Goal: Transaction & Acquisition: Download file/media

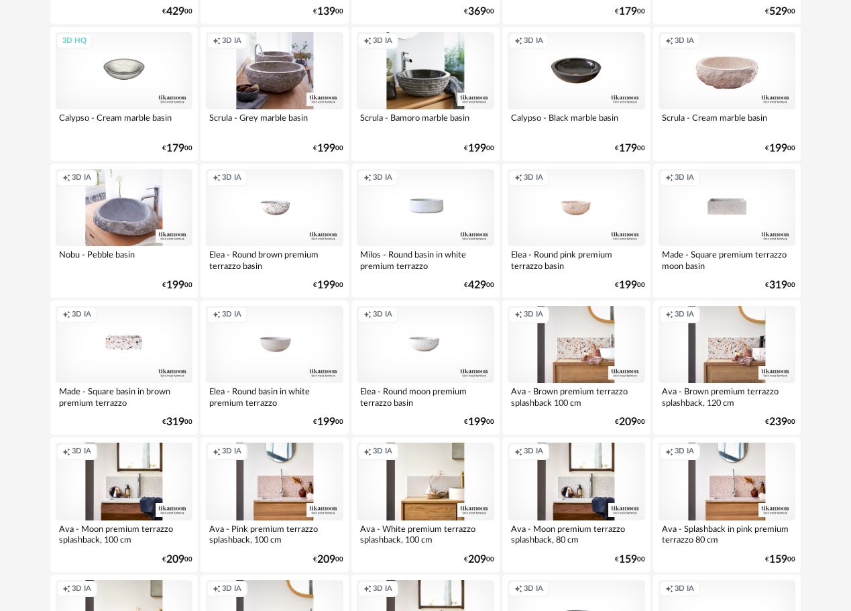
scroll to position [2123, 0]
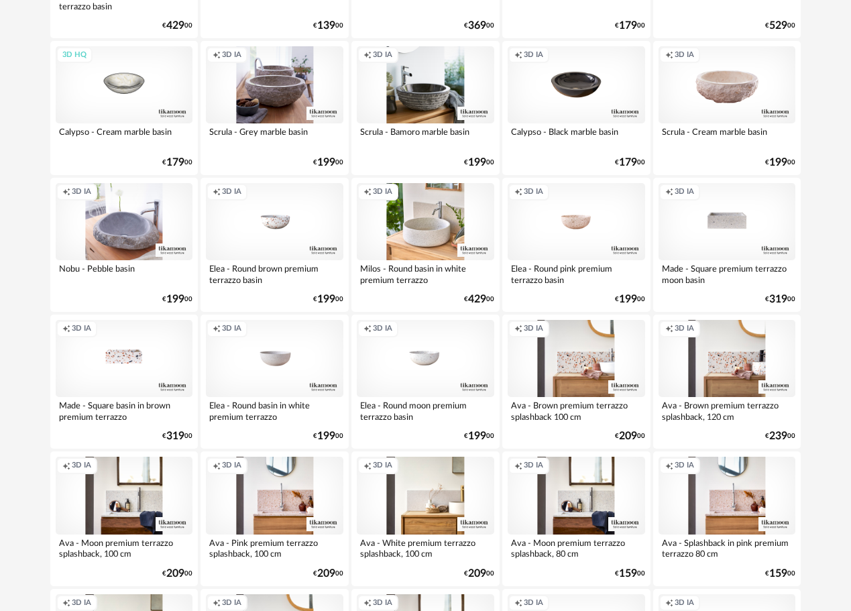
click at [444, 205] on div "Creation icon 3D IA" at bounding box center [425, 221] width 137 height 77
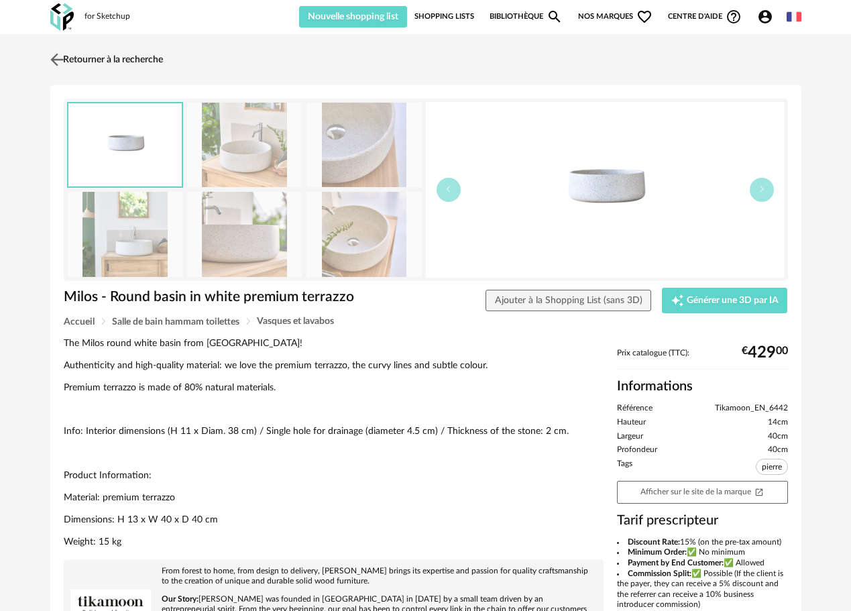
click at [66, 58] on img at bounding box center [56, 59] width 19 height 19
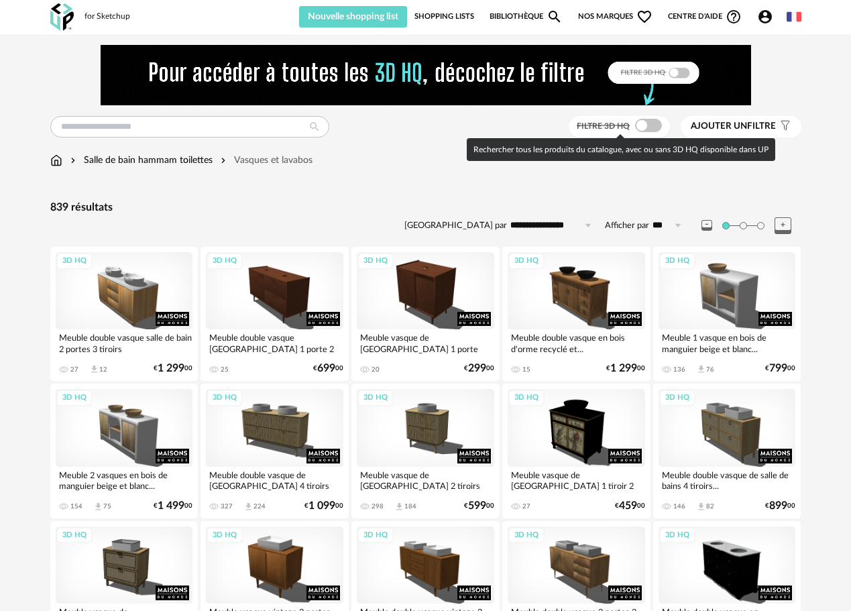
click at [645, 119] on span at bounding box center [648, 125] width 27 height 13
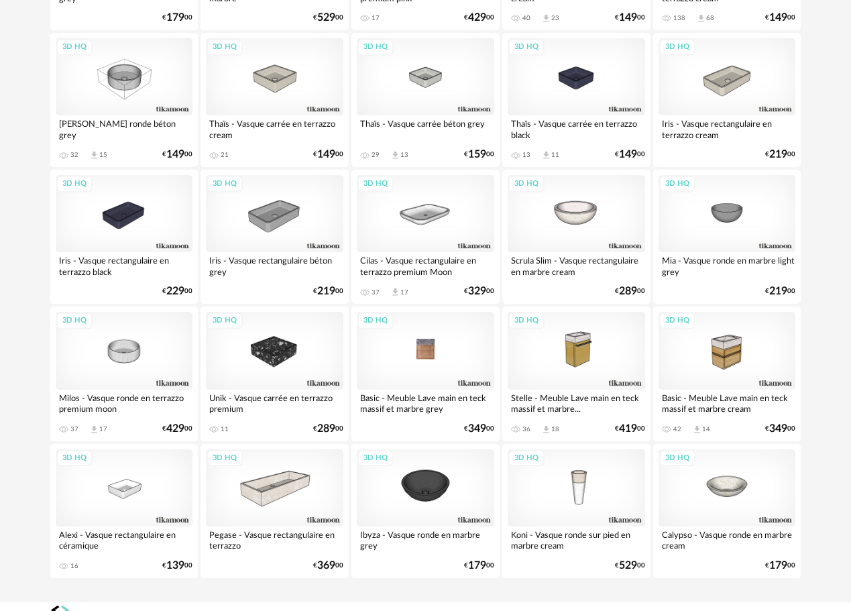
scroll to position [1467, 0]
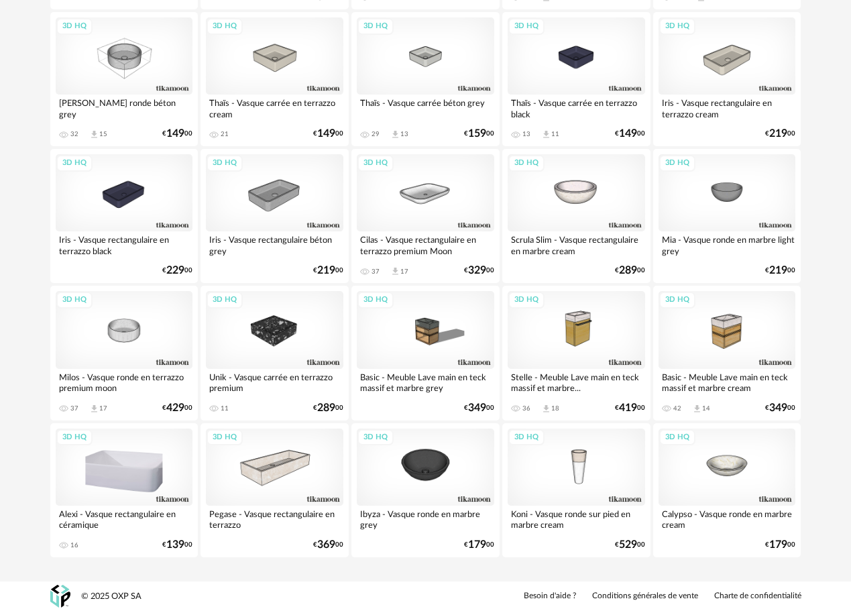
click at [146, 474] on div "3D HQ" at bounding box center [124, 466] width 137 height 77
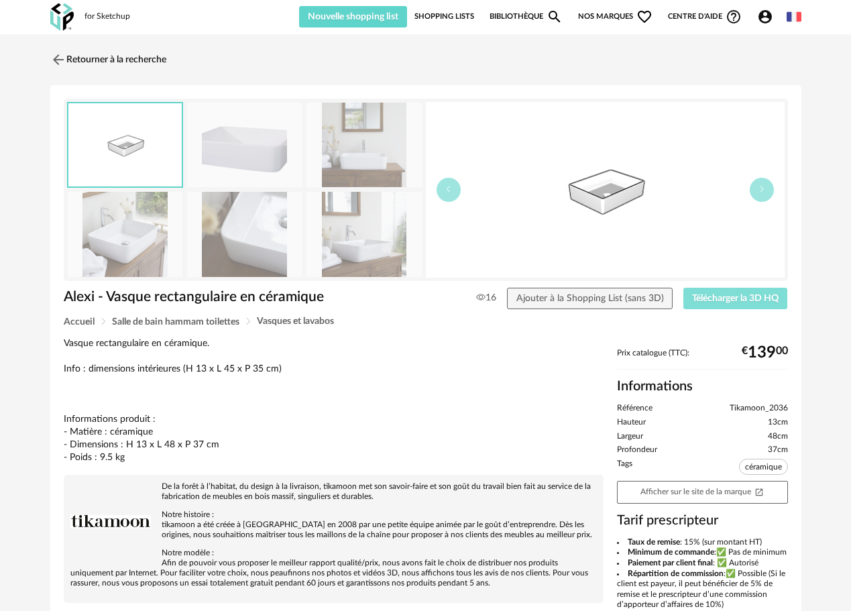
click at [728, 301] on span "Télécharger la 3D HQ" at bounding box center [735, 298] width 87 height 9
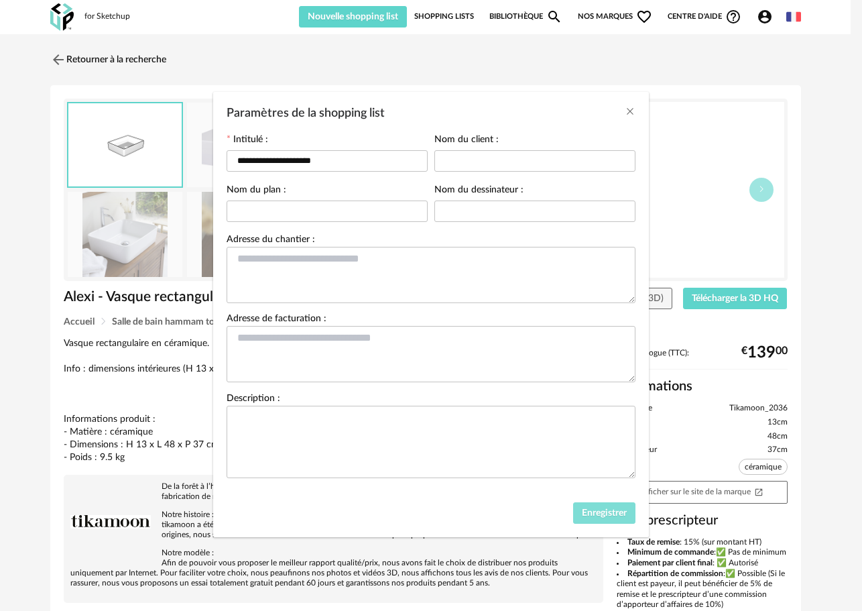
click at [621, 515] on span "Enregistrer" at bounding box center [604, 512] width 45 height 9
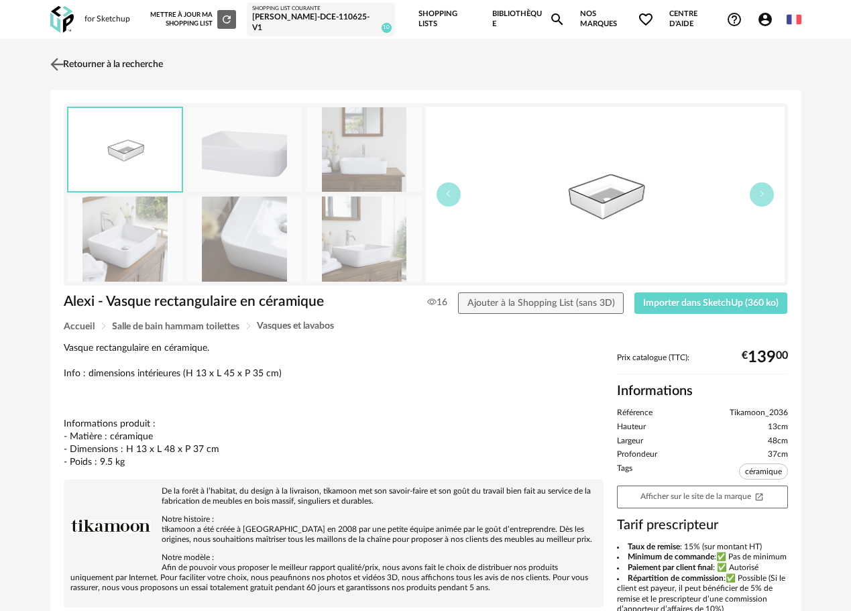
click at [59, 59] on img at bounding box center [56, 63] width 19 height 19
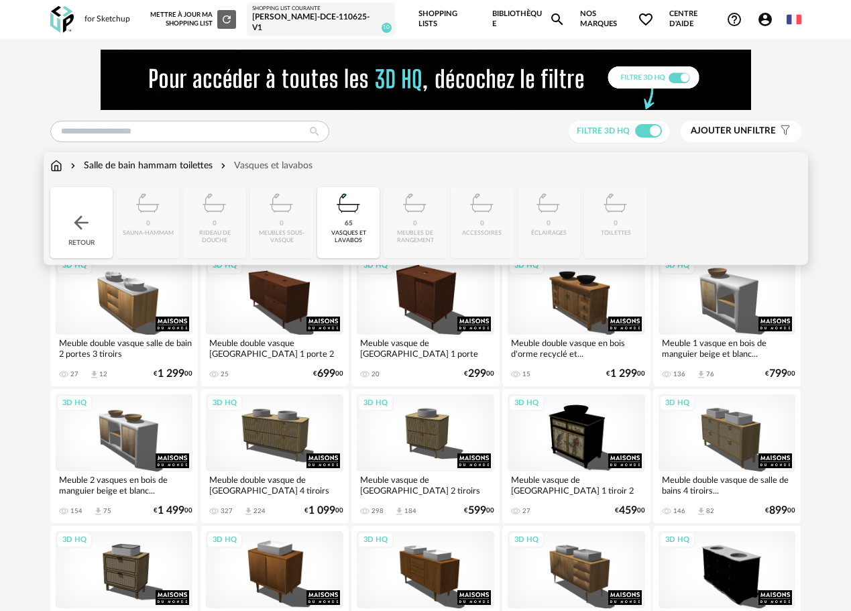
click at [109, 159] on div "Salle de bain hammam toilettes" at bounding box center [140, 165] width 145 height 13
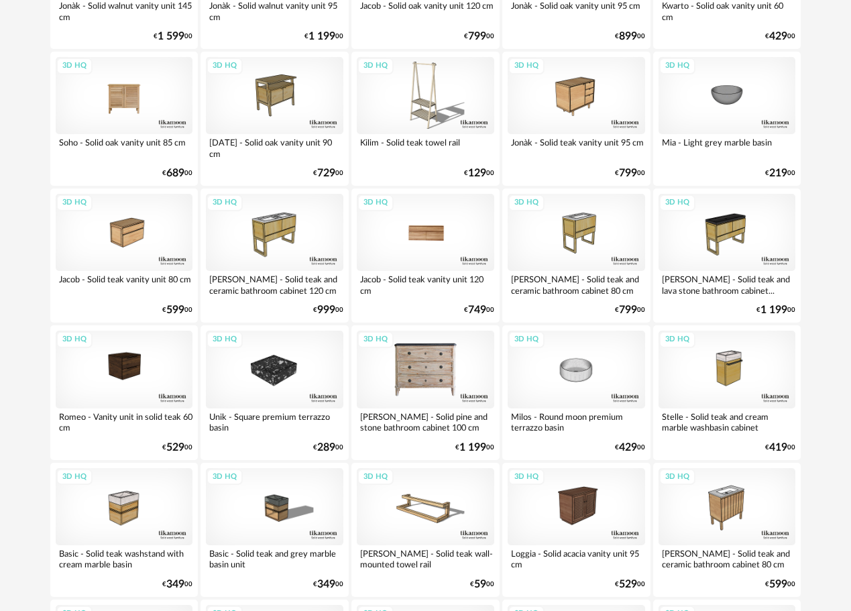
scroll to position [2146, 0]
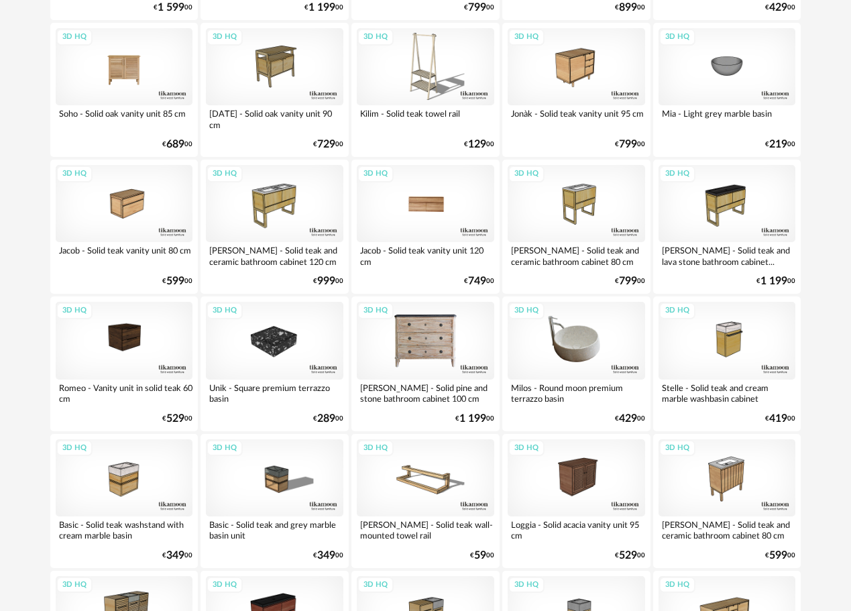
click at [565, 346] on div "3D HQ" at bounding box center [576, 340] width 137 height 77
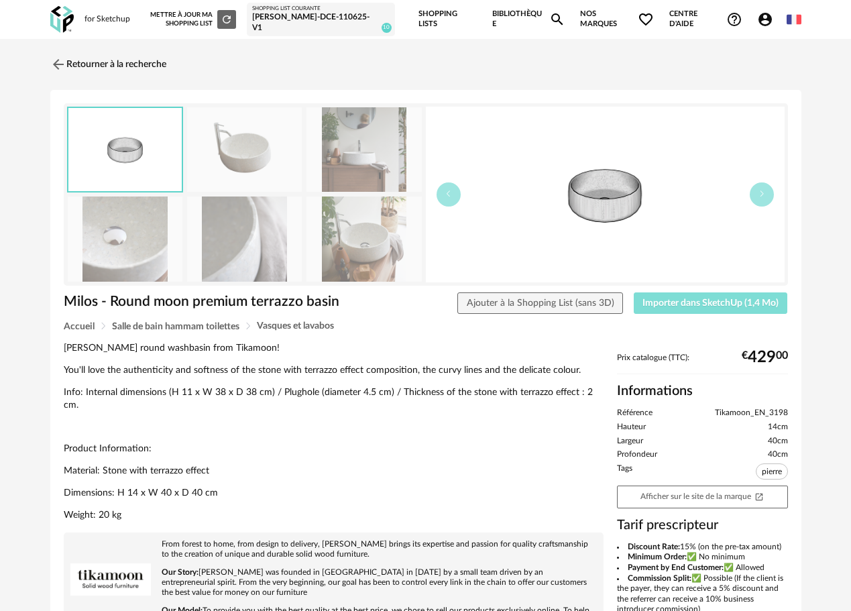
click at [699, 298] on span "Importer dans SketchUp (1,4 Mo)" at bounding box center [710, 302] width 136 height 9
